Goal: Use online tool/utility: Use online tool/utility

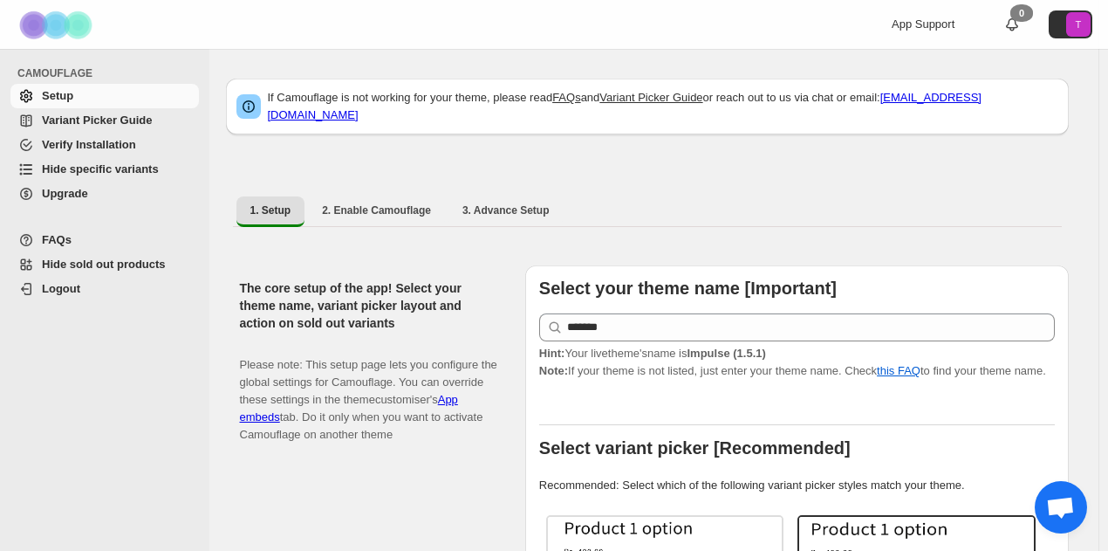
click at [73, 165] on span "Hide specific variants" at bounding box center [100, 168] width 117 height 13
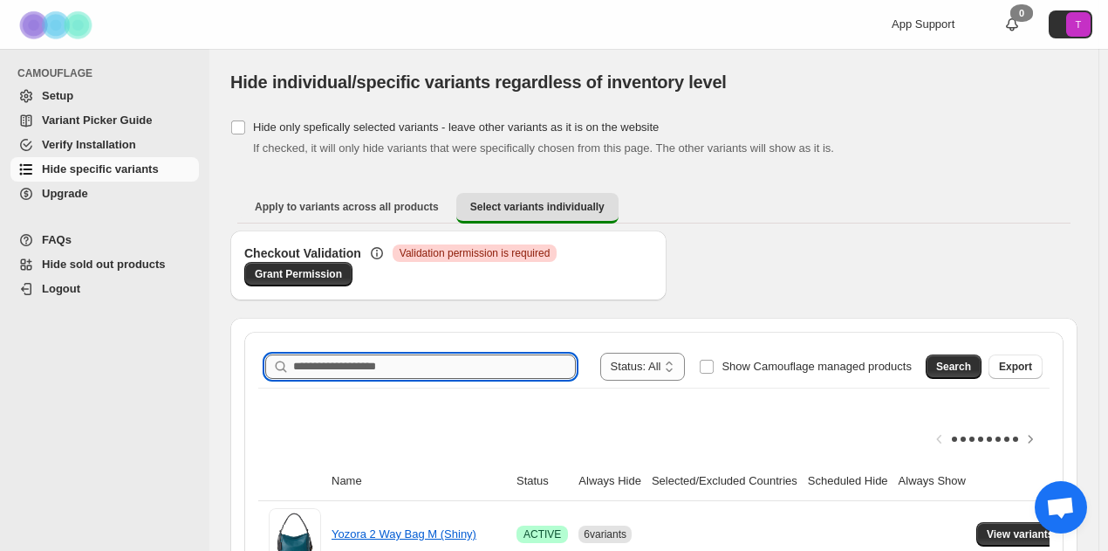
click at [397, 367] on input "Search product name" at bounding box center [434, 366] width 283 height 24
type input "*******"
click at [956, 370] on span "Search" at bounding box center [953, 367] width 35 height 14
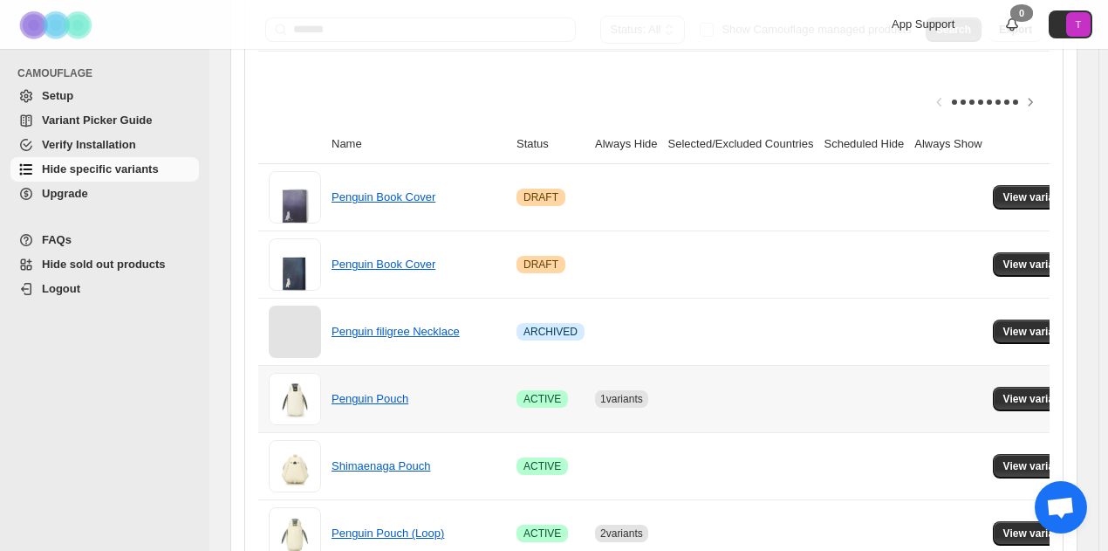
scroll to position [510, 0]
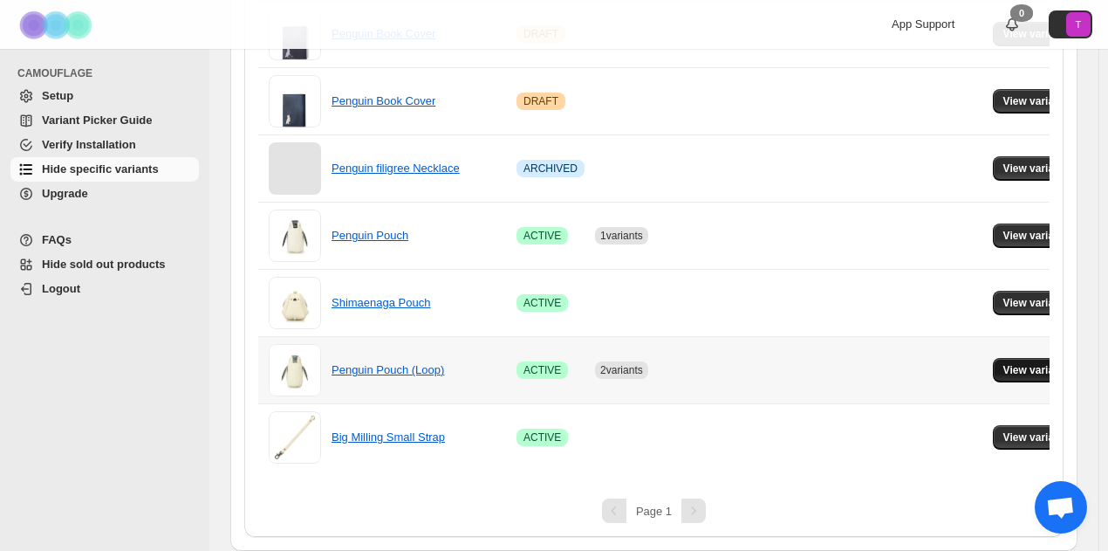
click at [1035, 363] on span "View variants" at bounding box center [1037, 370] width 67 height 14
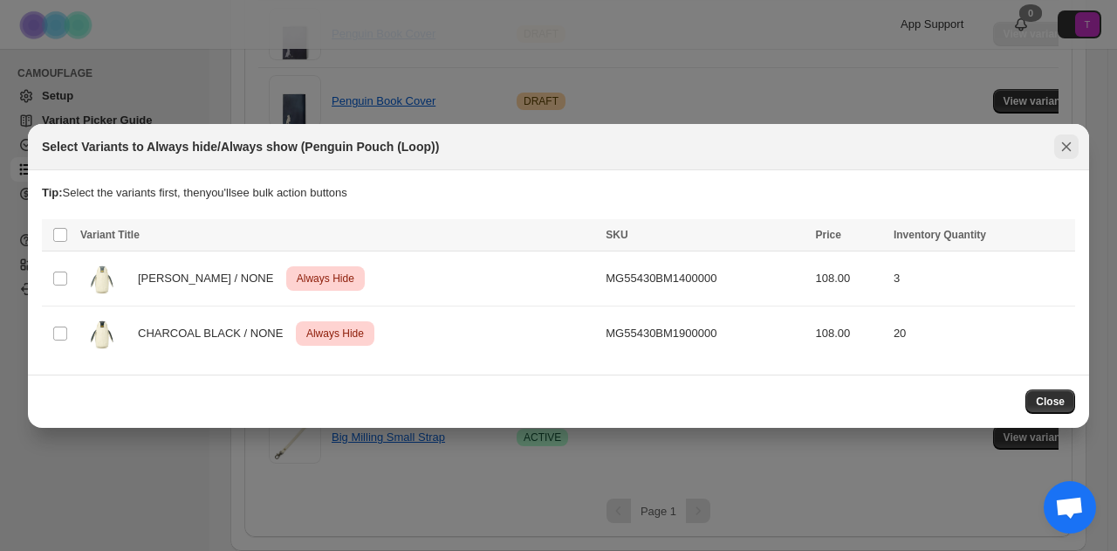
click at [1065, 149] on icon "Close" at bounding box center [1066, 146] width 17 height 17
